Goal: Entertainment & Leisure: Consume media (video, audio)

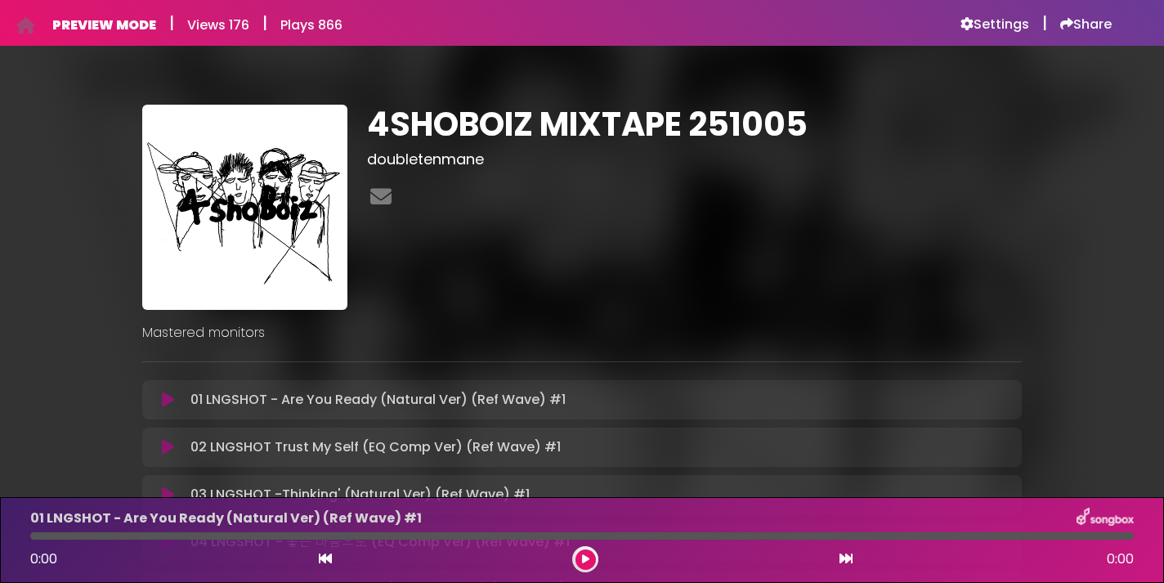
click at [163, 398] on icon at bounding box center [168, 400] width 12 height 16
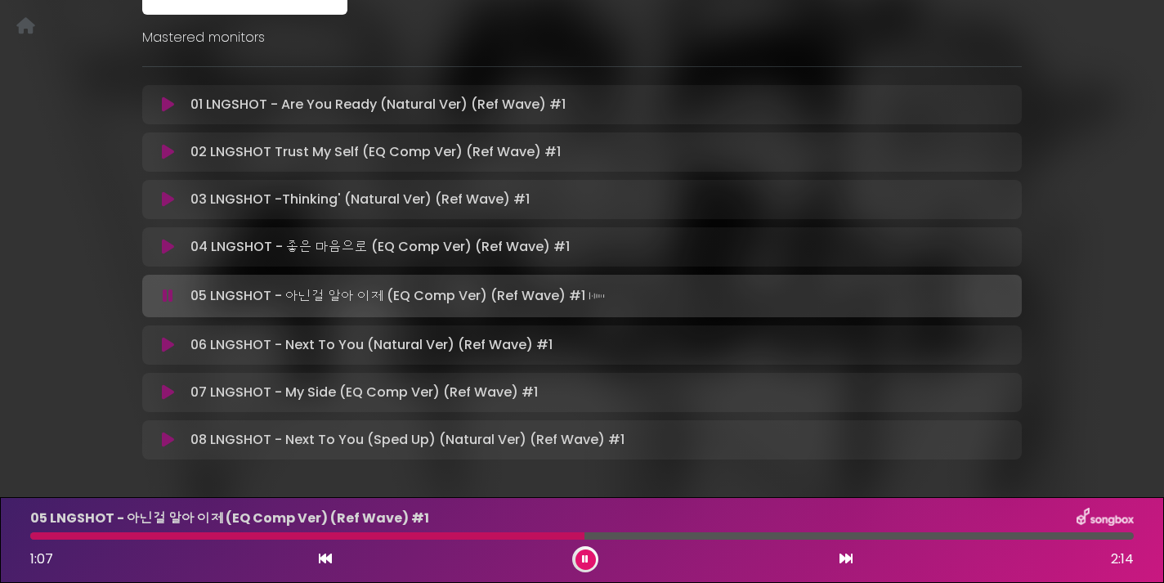
scroll to position [293, 0]
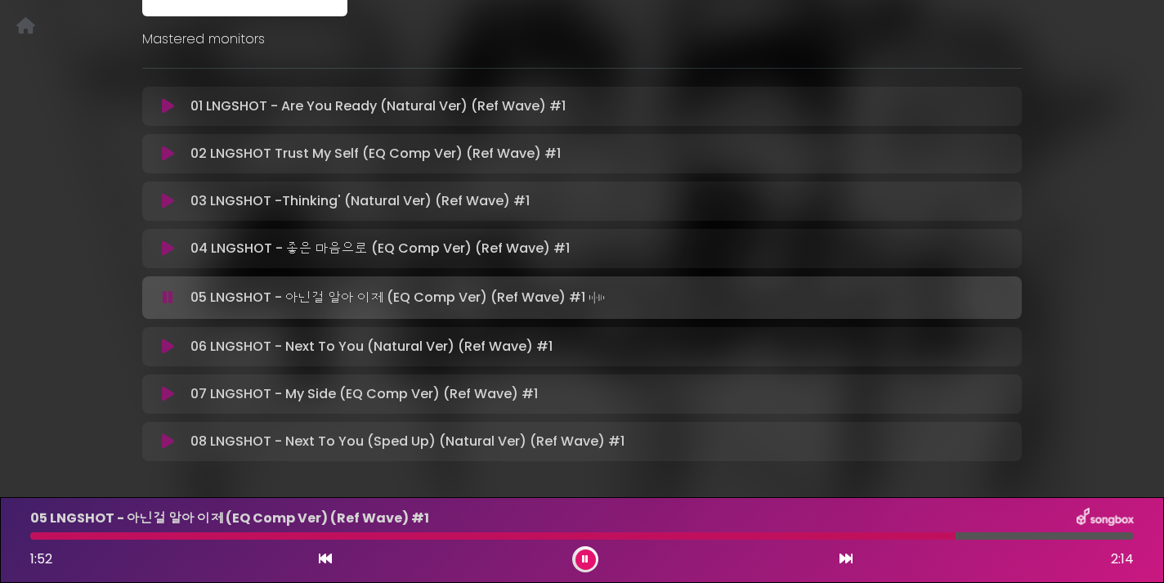
click at [152, 98] on button at bounding box center [168, 106] width 32 height 16
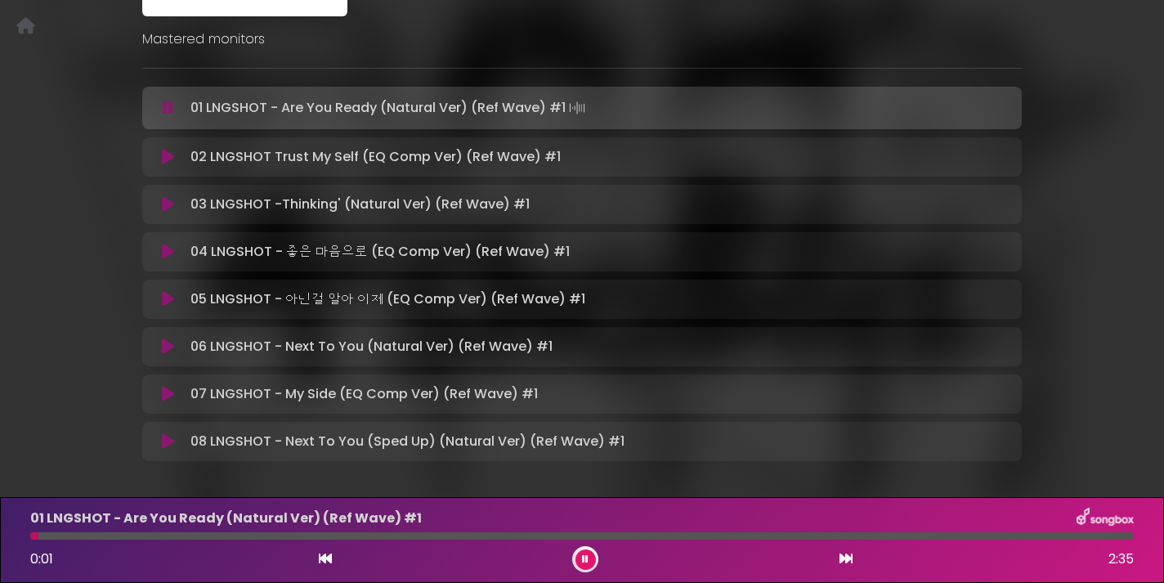
click at [152, 100] on button at bounding box center [168, 108] width 32 height 16
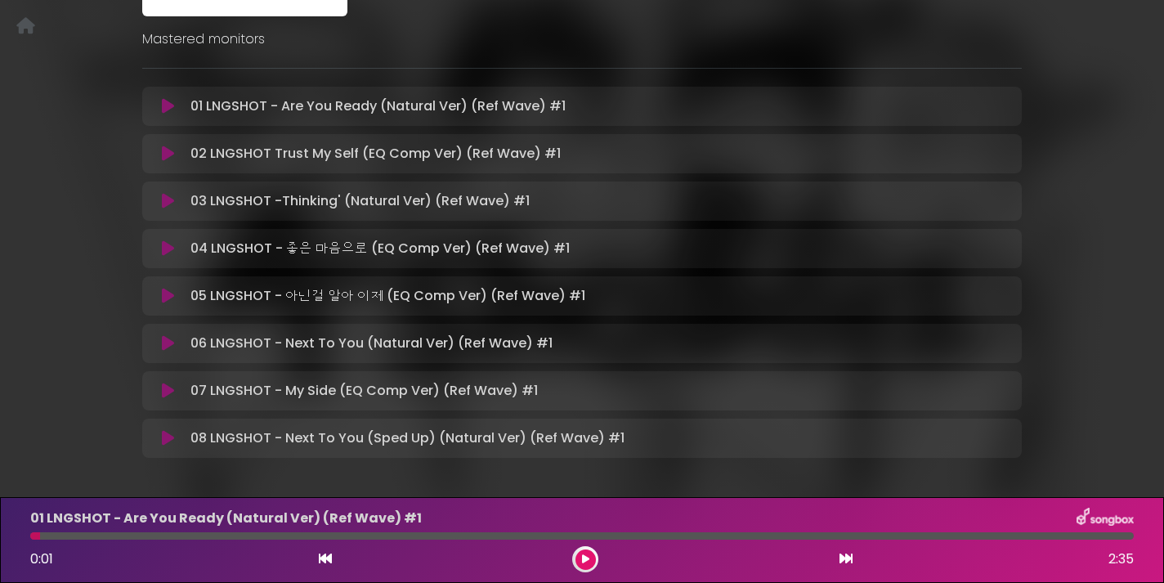
click at [164, 246] on icon at bounding box center [168, 248] width 12 height 16
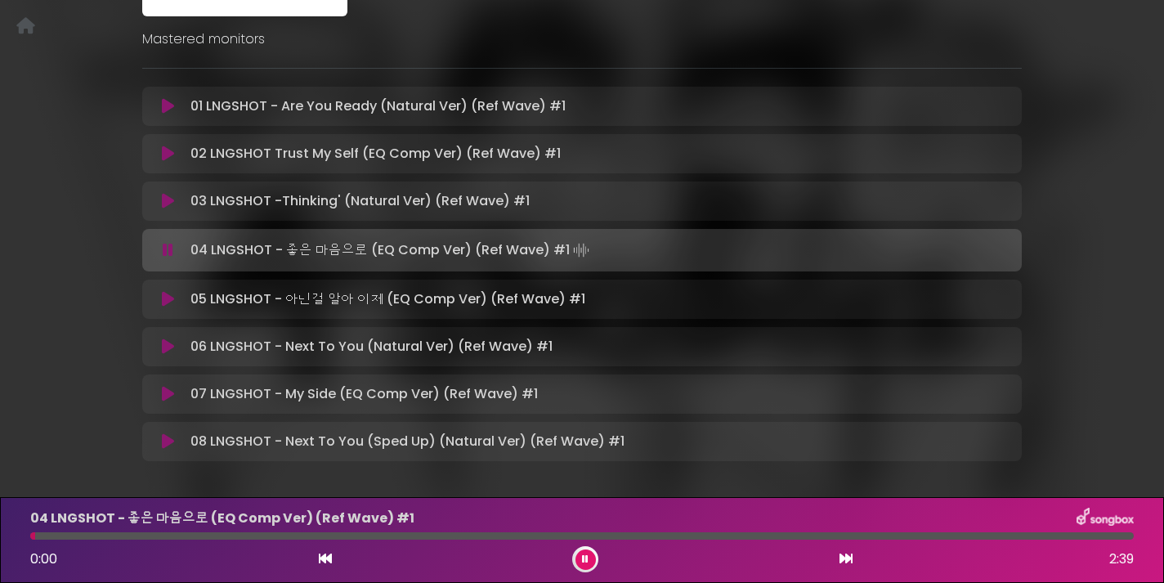
click at [167, 295] on icon at bounding box center [168, 299] width 12 height 16
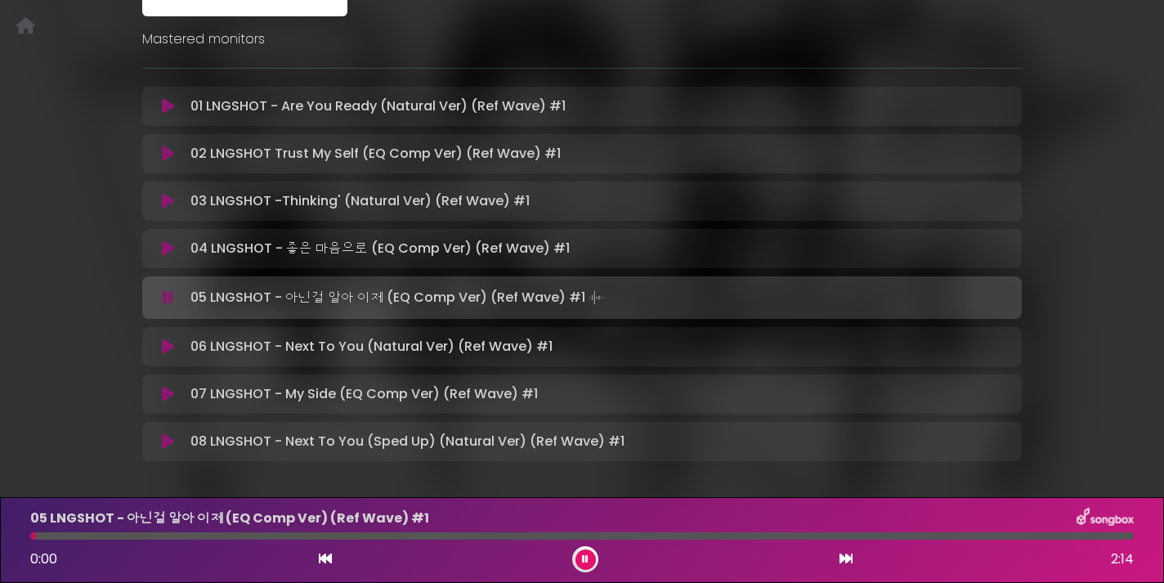
click at [167, 344] on icon at bounding box center [168, 346] width 12 height 16
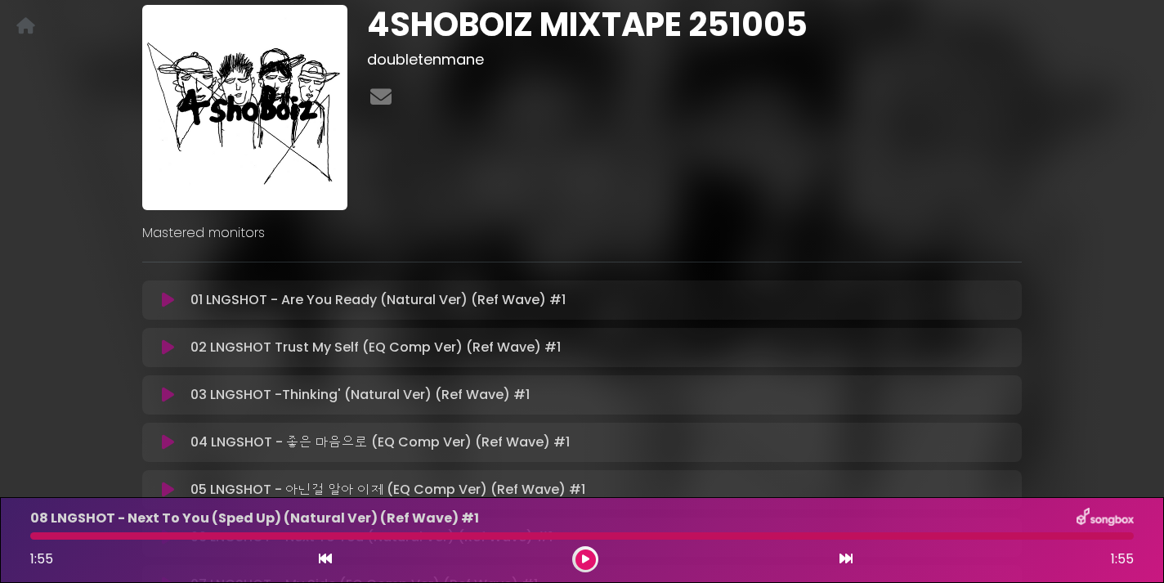
scroll to position [0, 0]
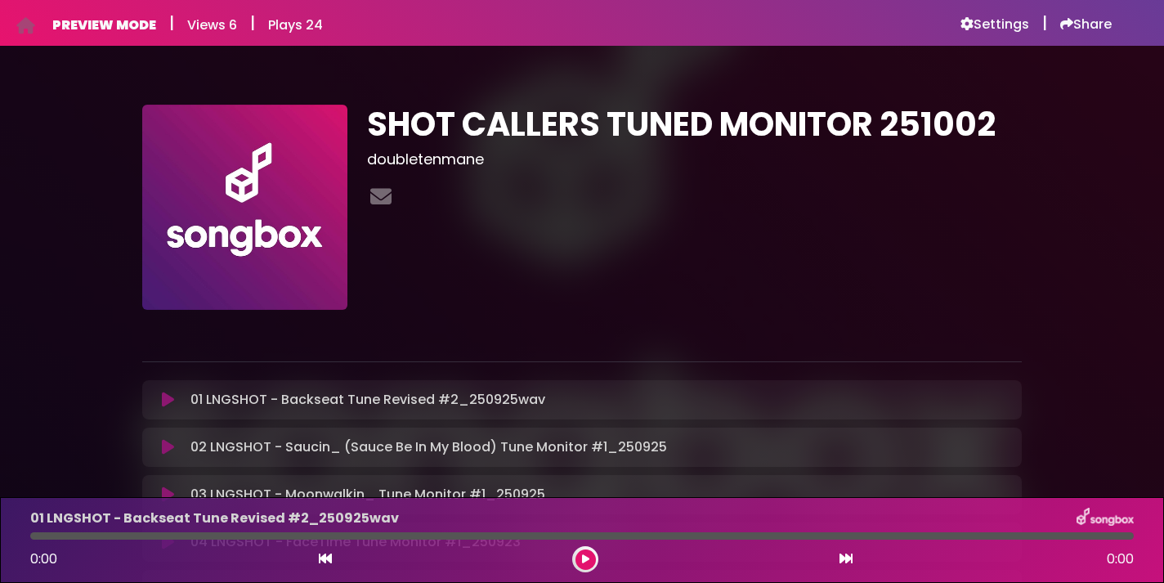
click at [168, 401] on icon at bounding box center [168, 400] width 12 height 16
